Goal: Task Accomplishment & Management: Manage account settings

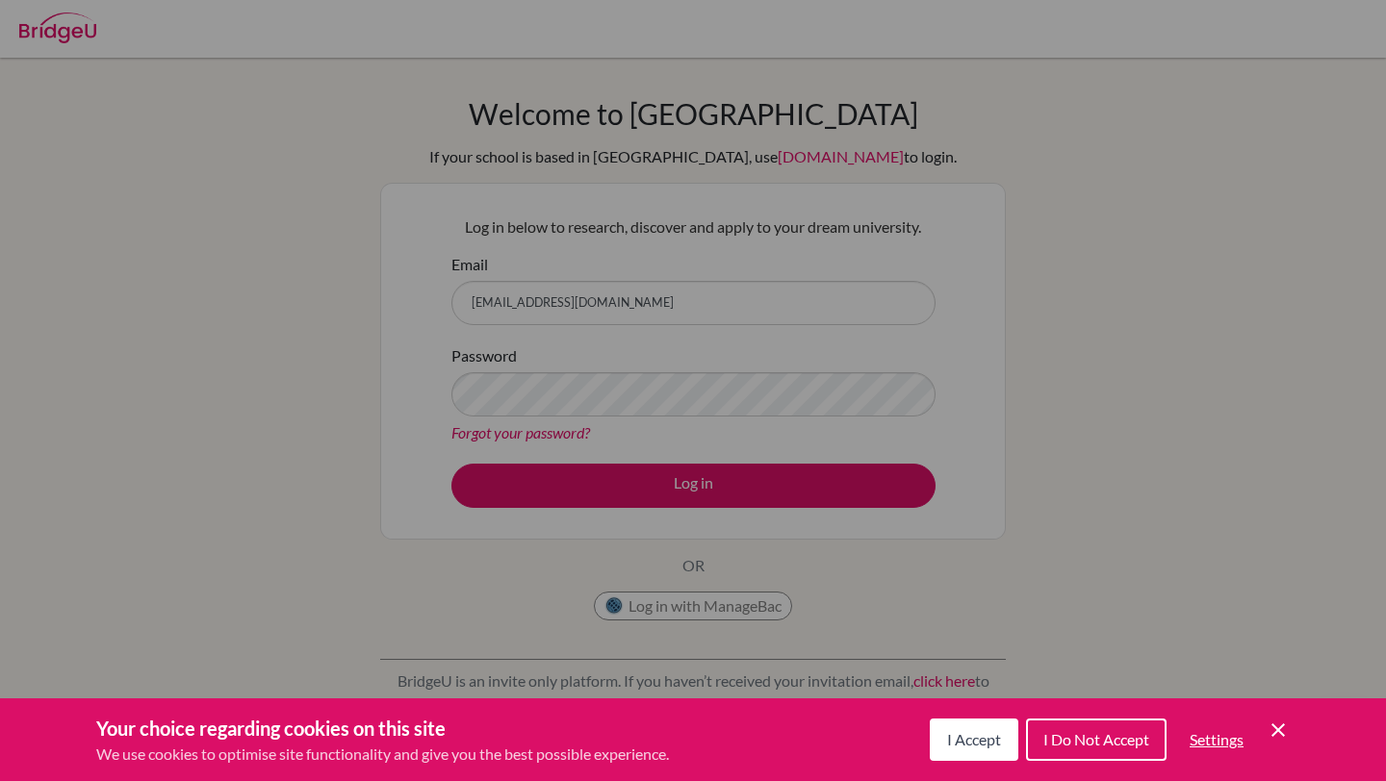
click at [964, 741] on span "I Accept" at bounding box center [974, 739] width 54 height 18
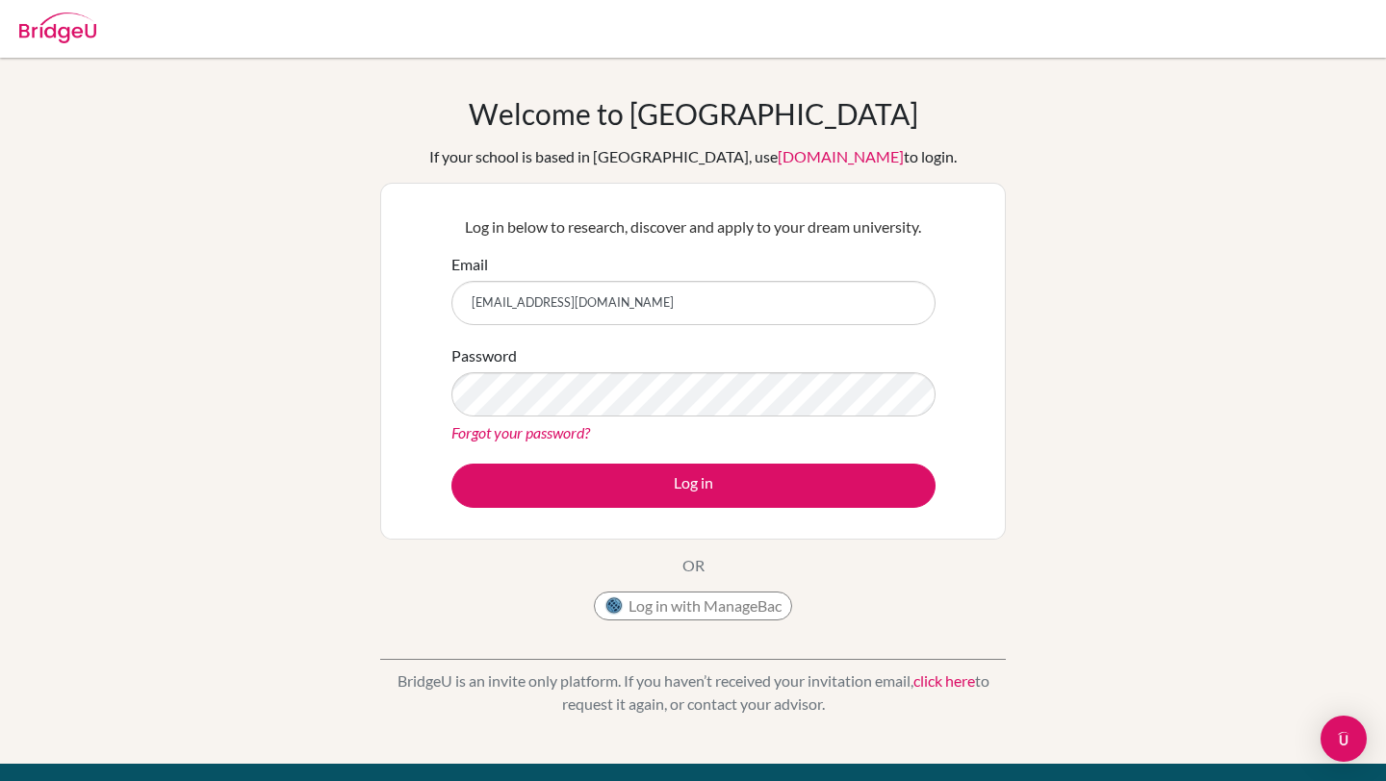
click at [558, 432] on link "Forgot your password?" at bounding box center [520, 432] width 139 height 18
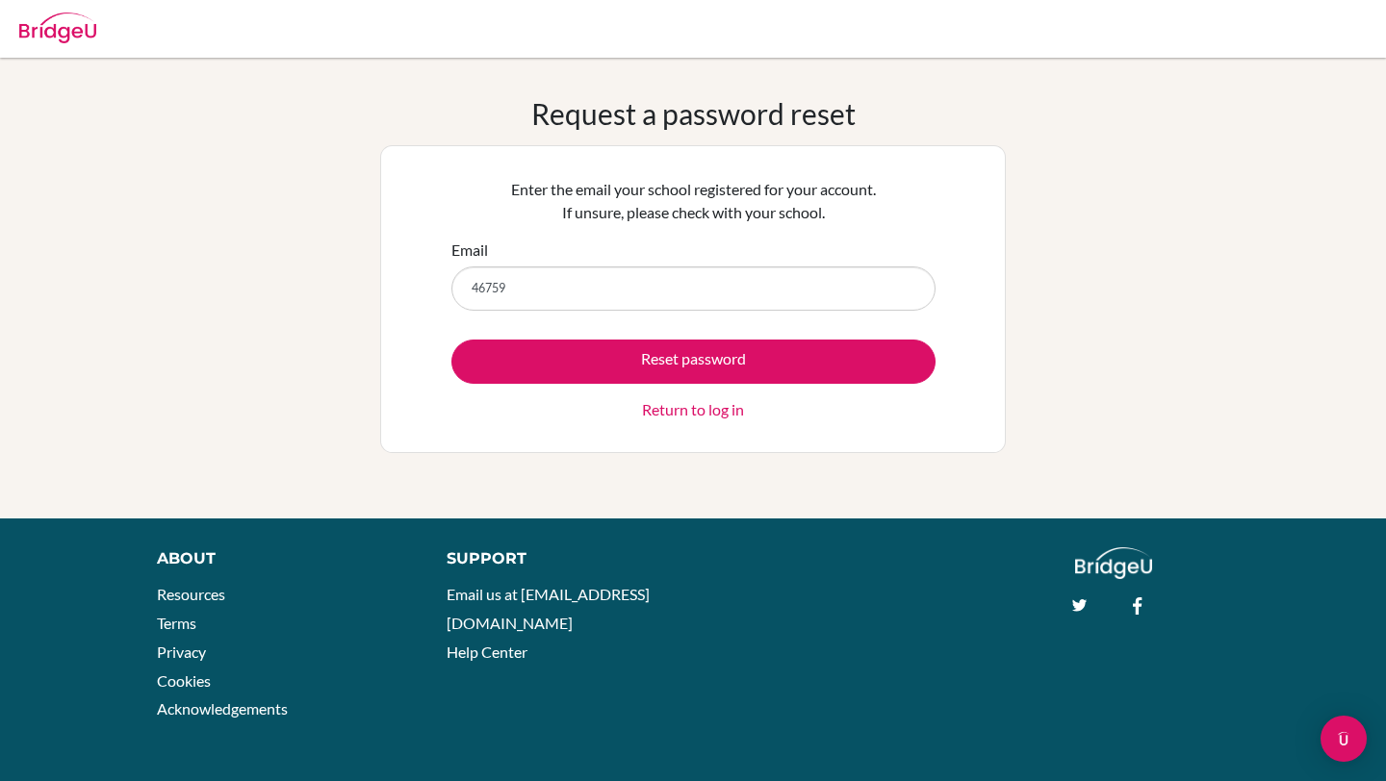
type input "[EMAIL_ADDRESS][DOMAIN_NAME]"
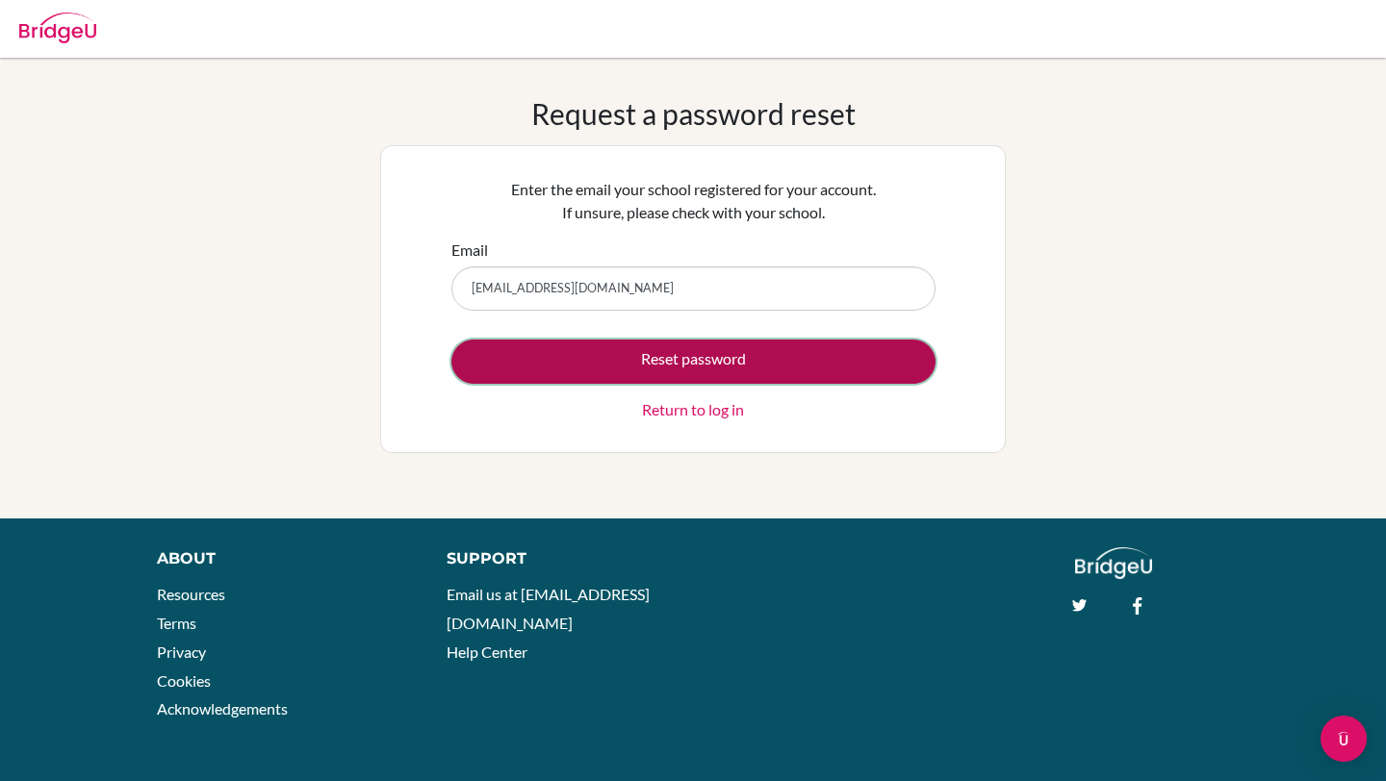
click at [667, 370] on button "Reset password" at bounding box center [693, 362] width 484 height 44
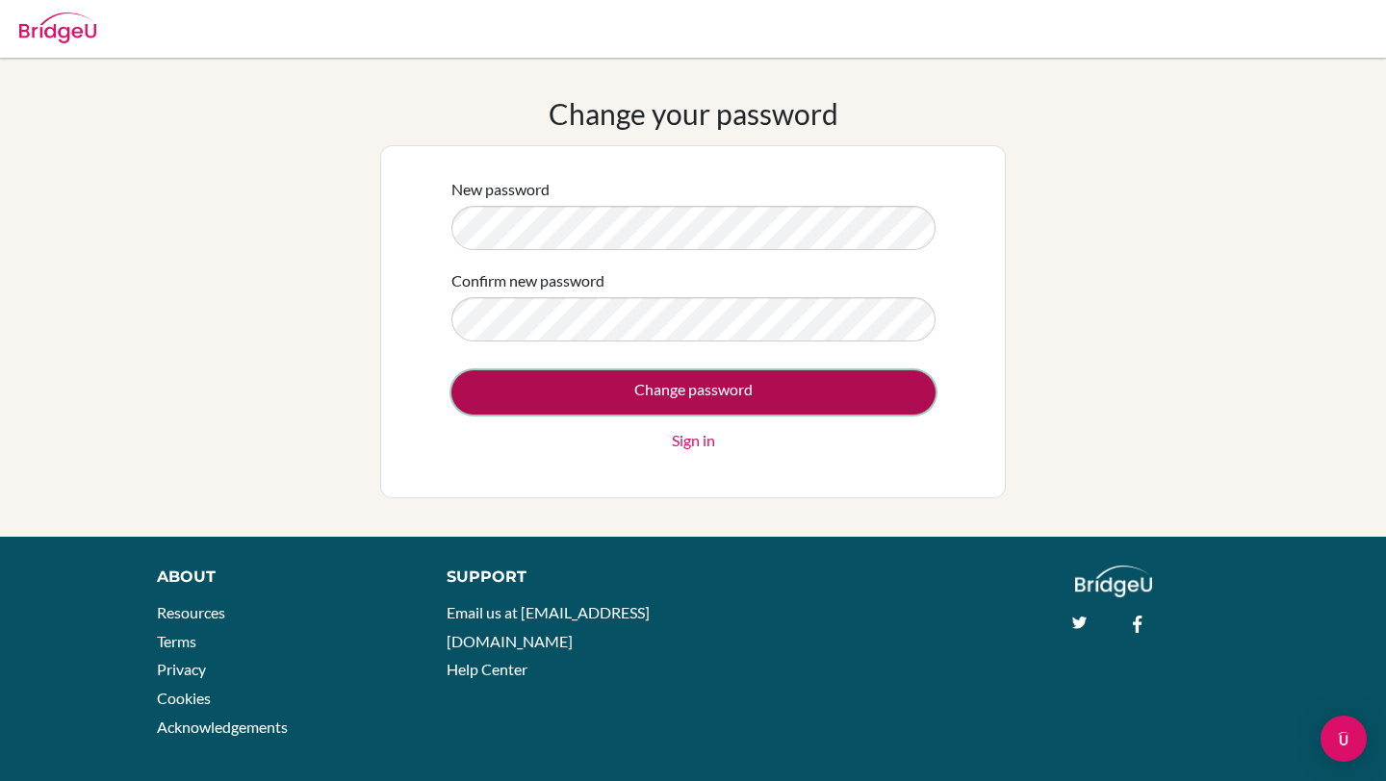
click at [633, 391] on input "Change password" at bounding box center [693, 392] width 484 height 44
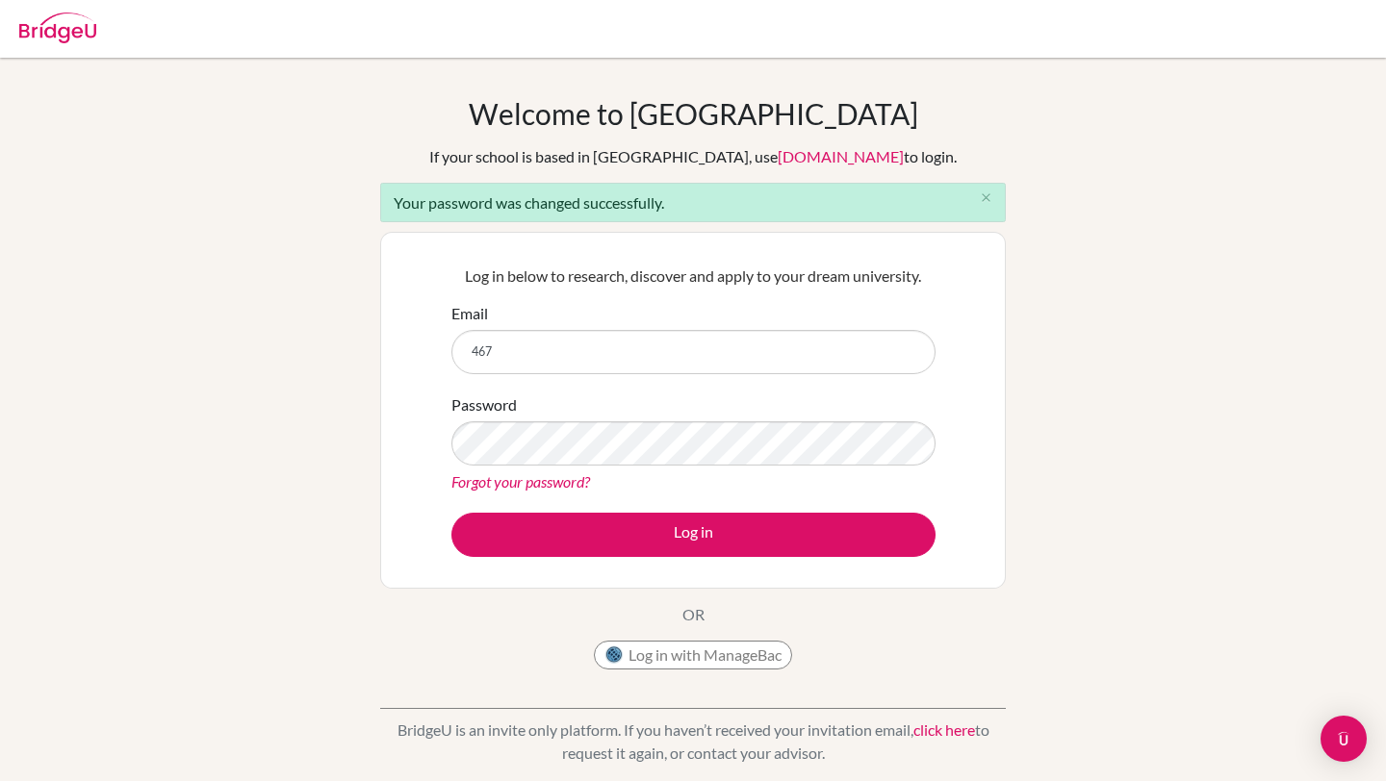
type input "[EMAIL_ADDRESS][DOMAIN_NAME]"
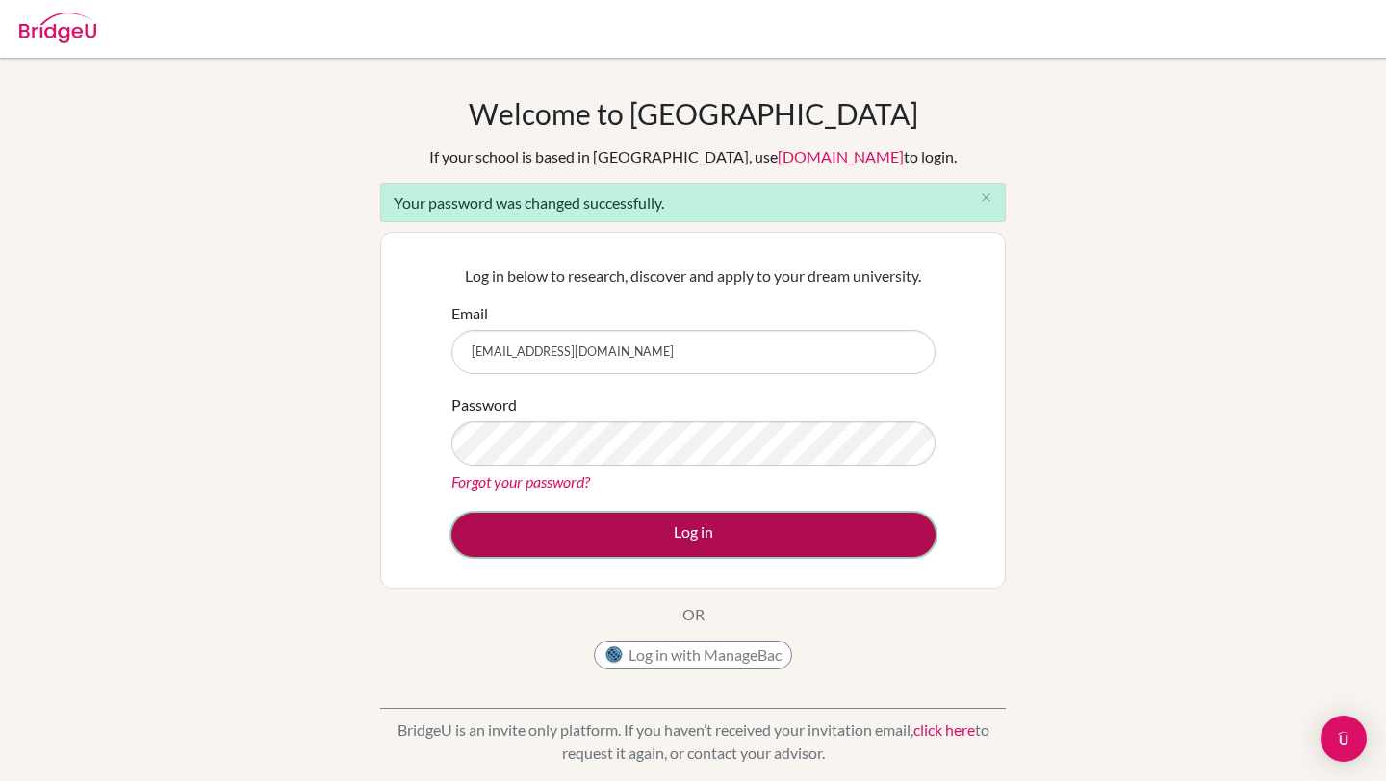
click at [632, 537] on button "Log in" at bounding box center [693, 535] width 484 height 44
